Goal: Share content: Share content

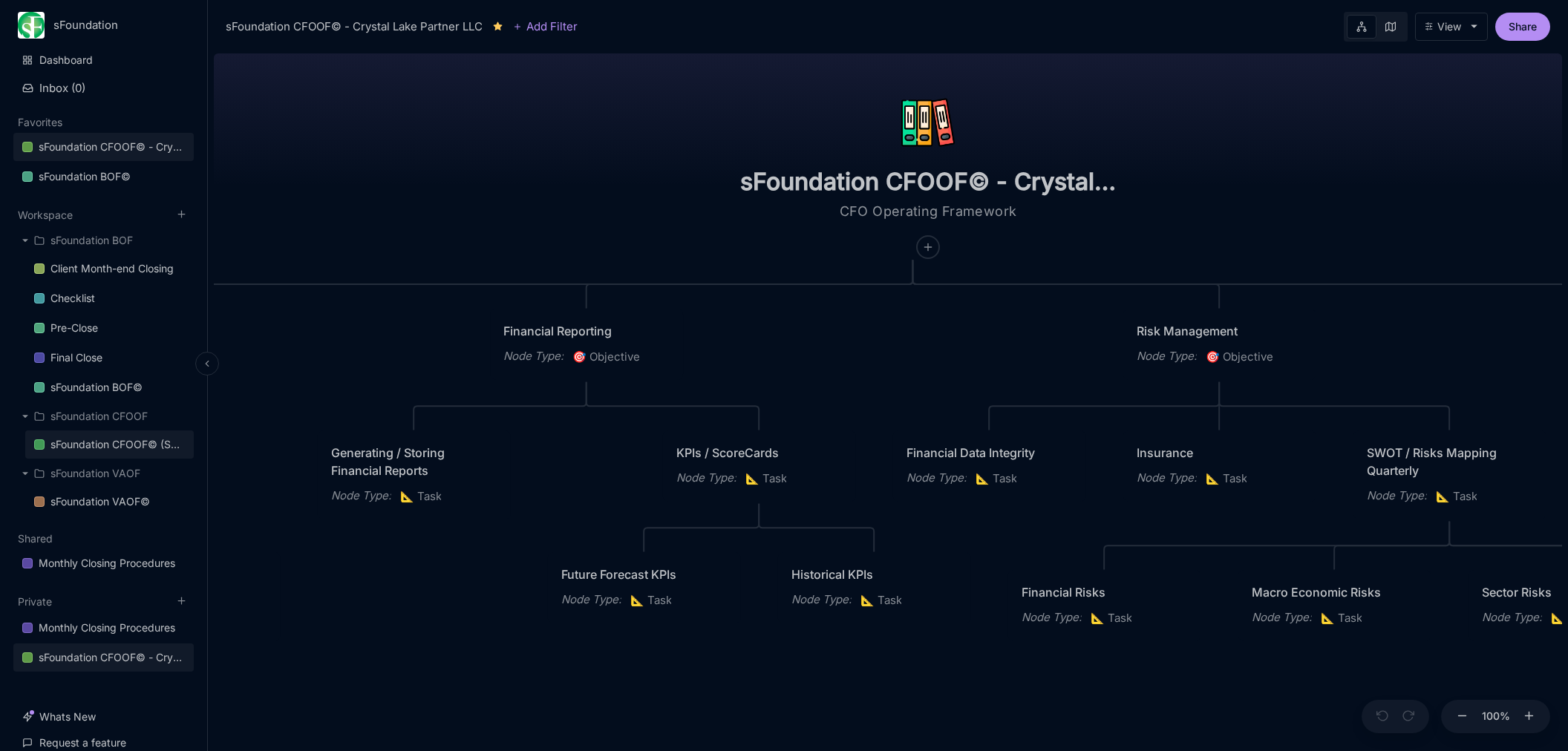
click at [152, 444] on div "sFoundation CFOOF© (Sample)" at bounding box center [117, 445] width 134 height 18
click at [1529, 30] on button "Share" at bounding box center [1521, 26] width 55 height 28
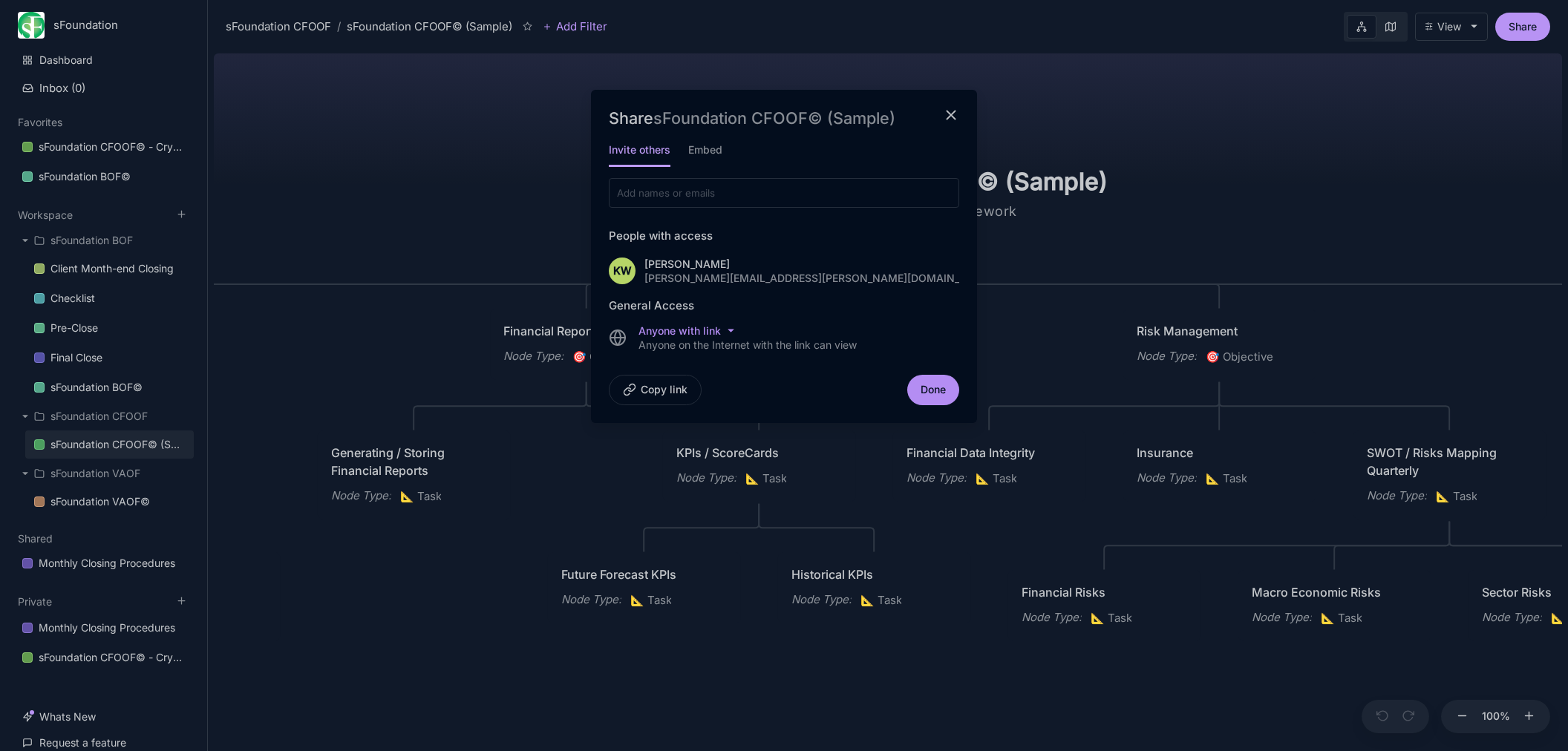
click at [676, 382] on button "Copy link" at bounding box center [654, 390] width 92 height 30
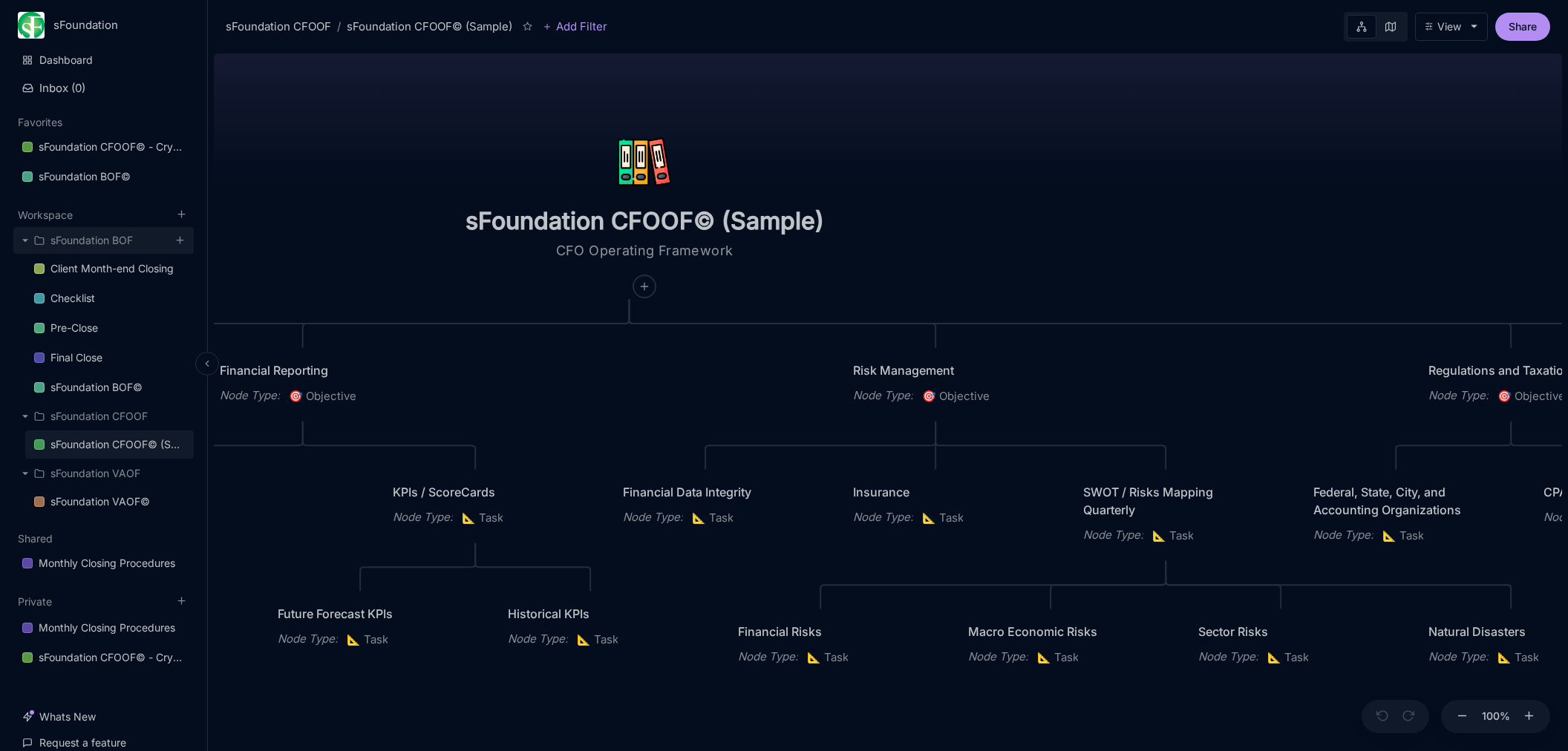
drag, startPoint x: 0, startPoint y: 0, endPoint x: 154, endPoint y: 239, distance: 284.3
click at [213, 246] on div "sFoundation CFOOF© (Sample) CFO Operating Framework Planning / Strategy Node Ty…" at bounding box center [887, 399] width 1347 height 704
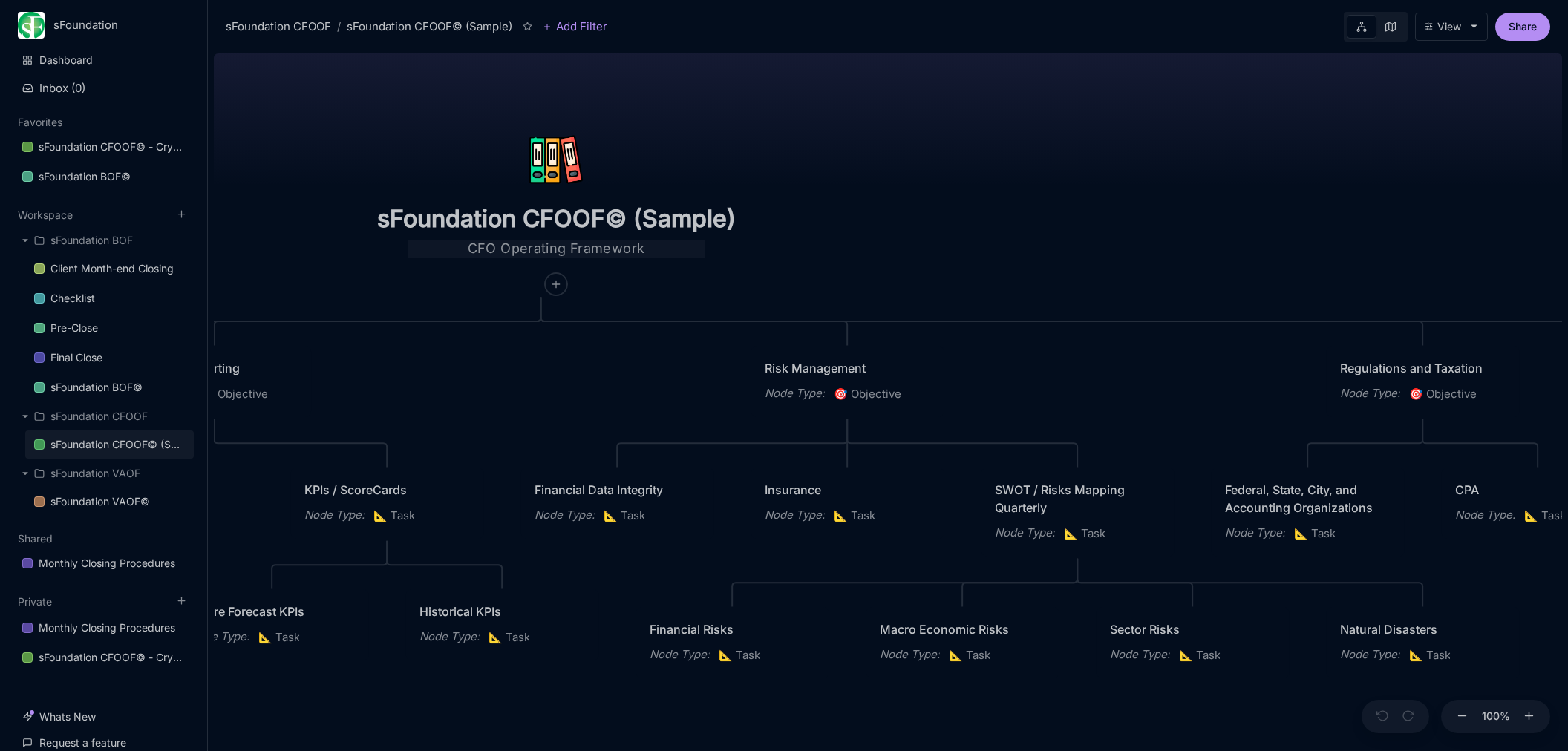
drag, startPoint x: 719, startPoint y: 237, endPoint x: 466, endPoint y: 249, distance: 253.3
click at [466, 249] on div "sFoundation CFOOF© (Sample) CFO Operating Framework" at bounding box center [556, 190] width 423 height 211
